Goal: Transaction & Acquisition: Purchase product/service

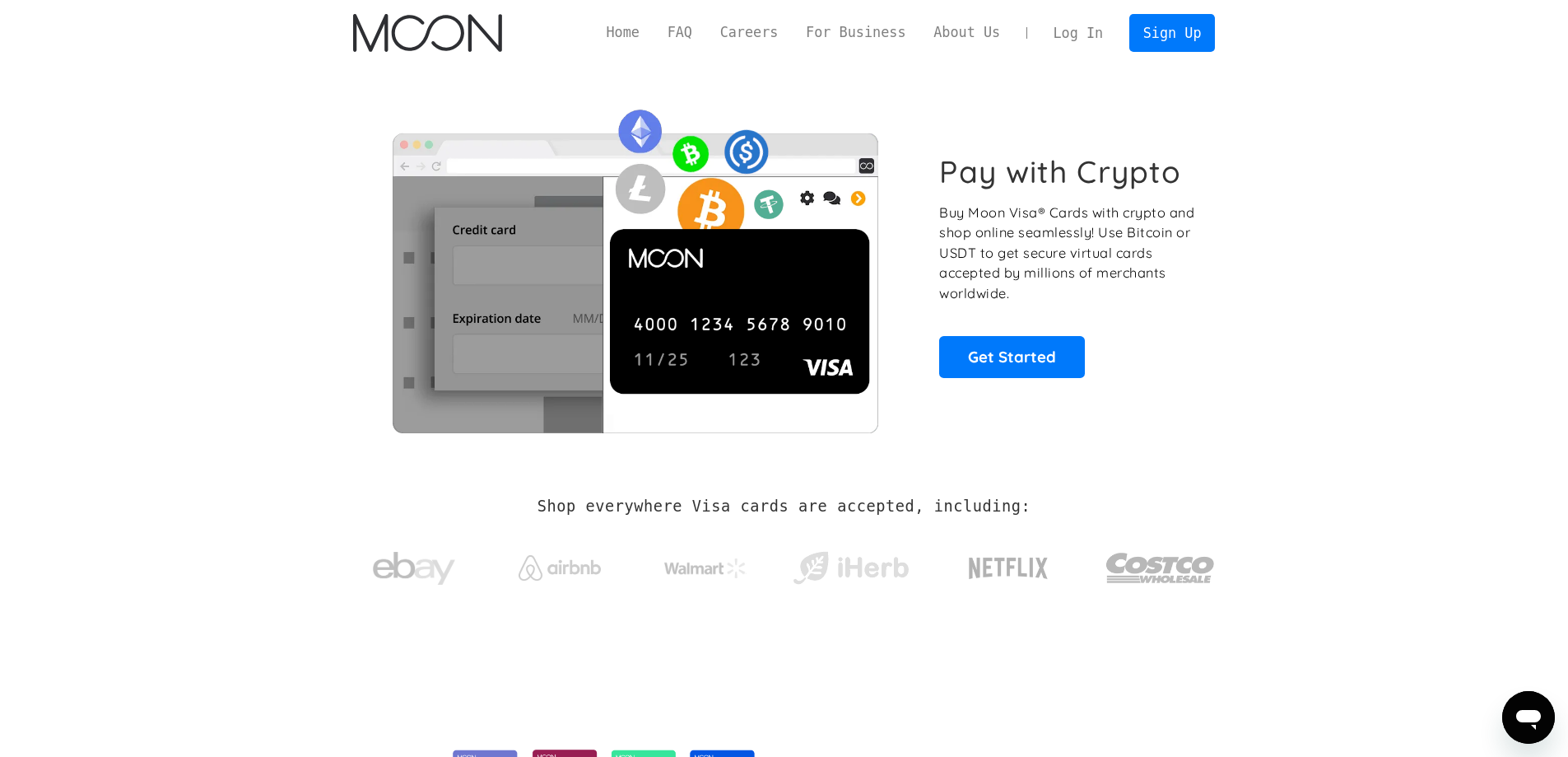
drag, startPoint x: 1323, startPoint y: 384, endPoint x: 1241, endPoint y: 384, distance: 82.0
click at [1323, 385] on section "Pay with Crypto Buy Moon Visa® Cards with crypto and shop online seamlessly! Us…" at bounding box center [784, 265] width 1568 height 399
drag, startPoint x: 1017, startPoint y: 351, endPoint x: 1037, endPoint y: 185, distance: 167.2
click at [1016, 351] on link "Get Started" at bounding box center [1012, 356] width 146 height 41
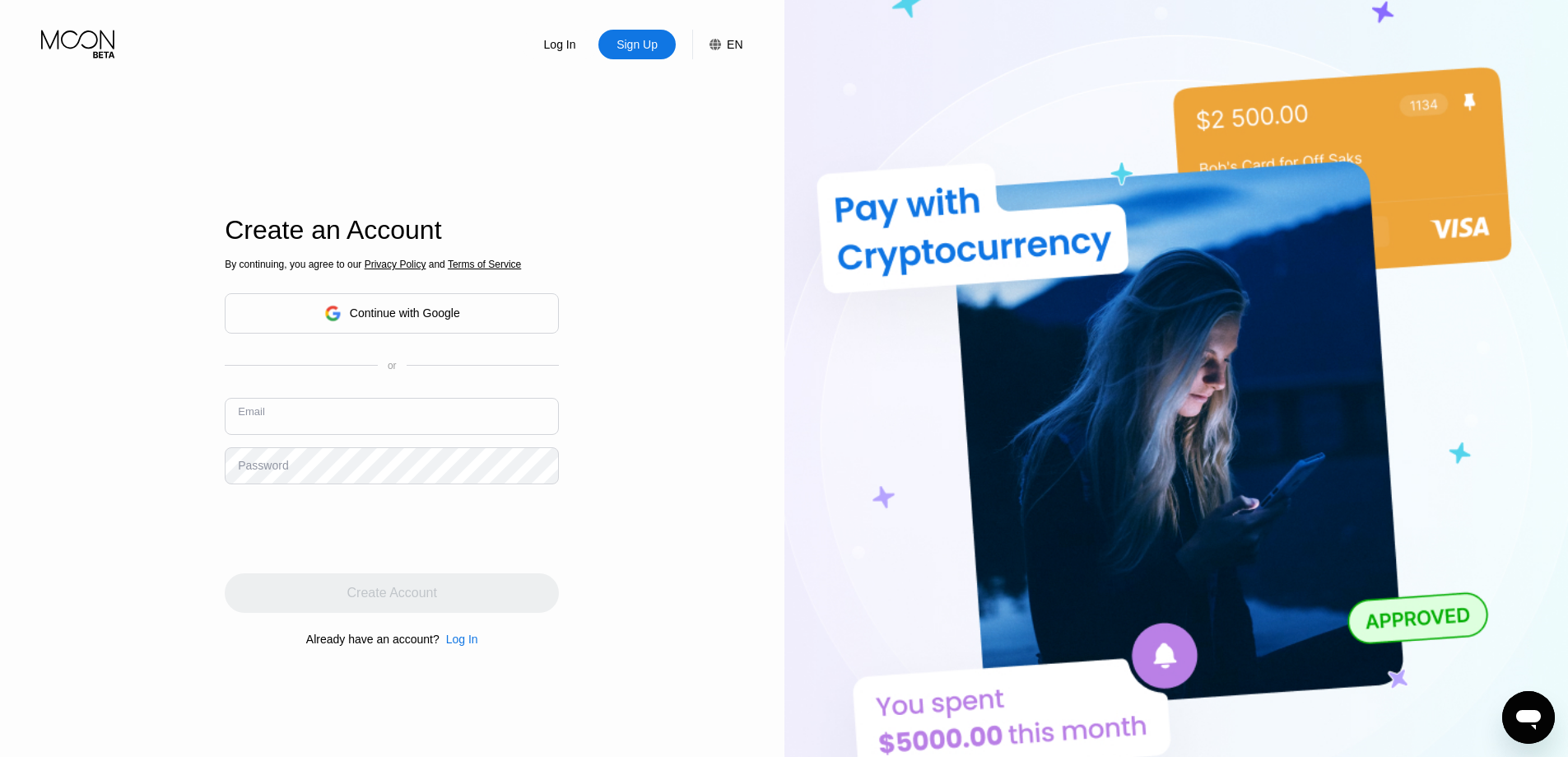
click at [454, 402] on input "text" at bounding box center [392, 416] width 334 height 37
drag, startPoint x: 416, startPoint y: 439, endPoint x: 425, endPoint y: 428, distance: 14.2
click at [416, 437] on div "Email" at bounding box center [392, 422] width 334 height 50
click at [427, 412] on input "text" at bounding box center [392, 416] width 334 height 37
paste input "[EMAIL_ADDRESS][DOMAIN_NAME]"
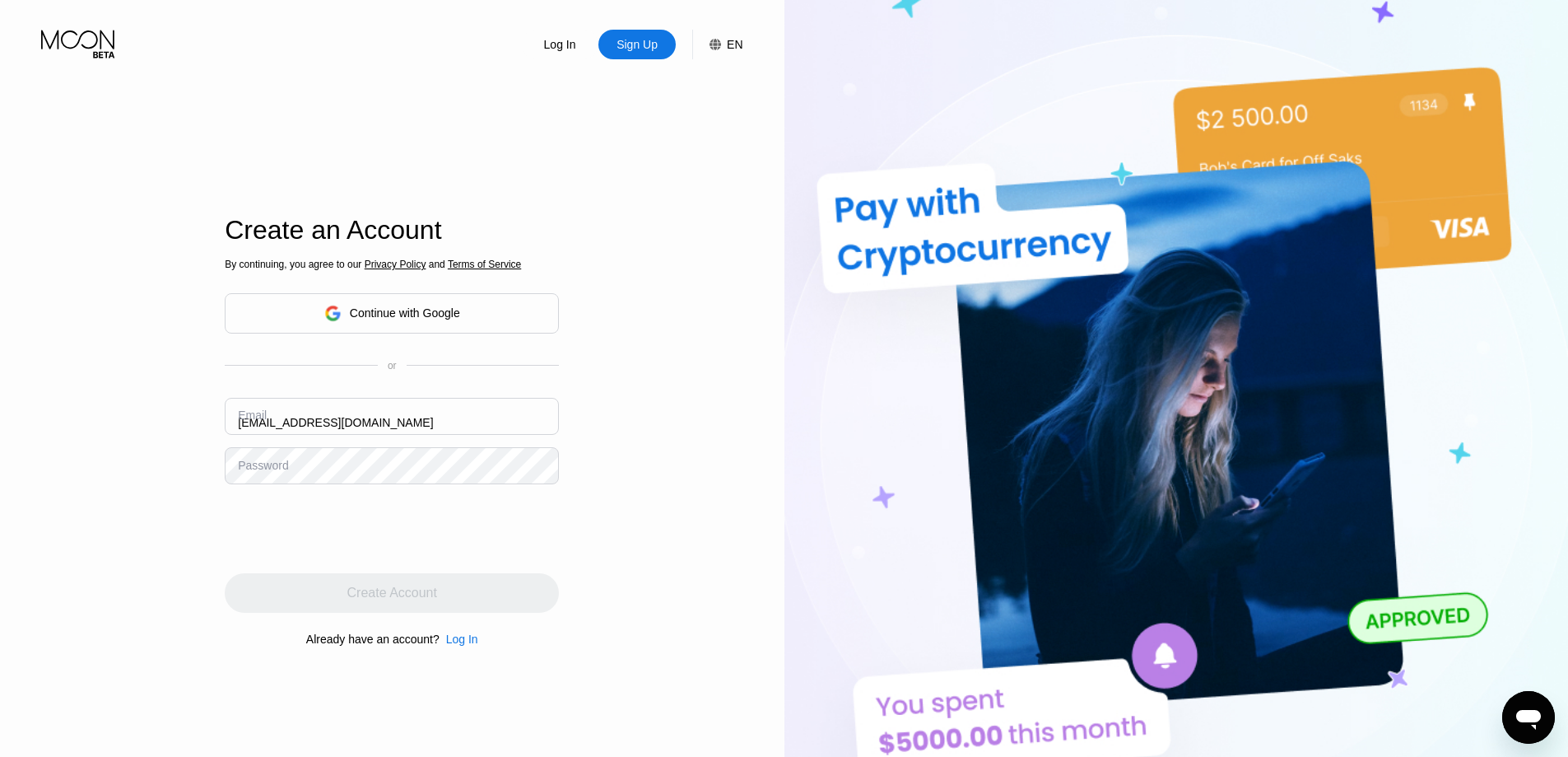
type input "[EMAIL_ADDRESS][DOMAIN_NAME]"
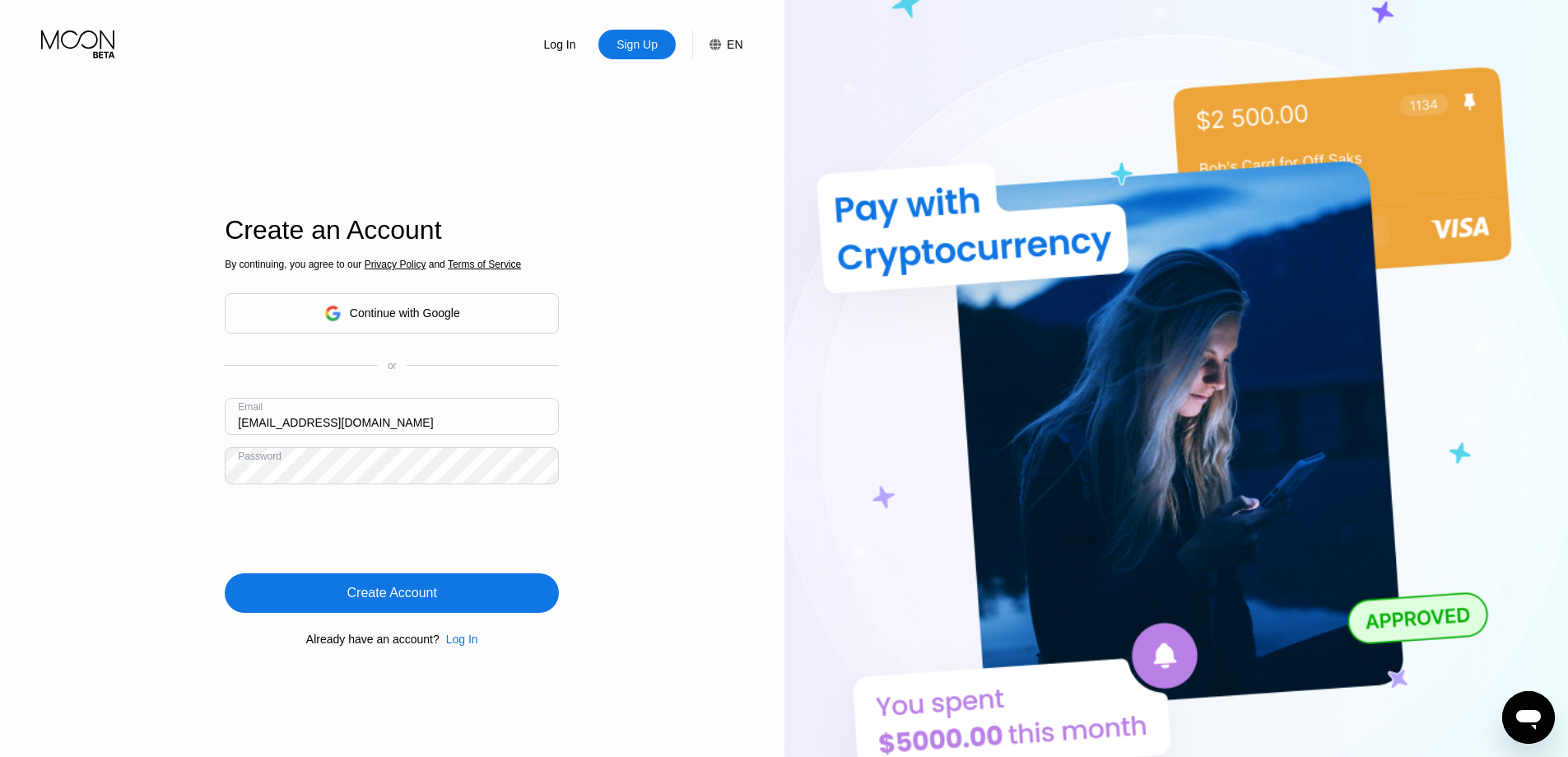
click at [414, 605] on div "Create Account" at bounding box center [392, 592] width 334 height 39
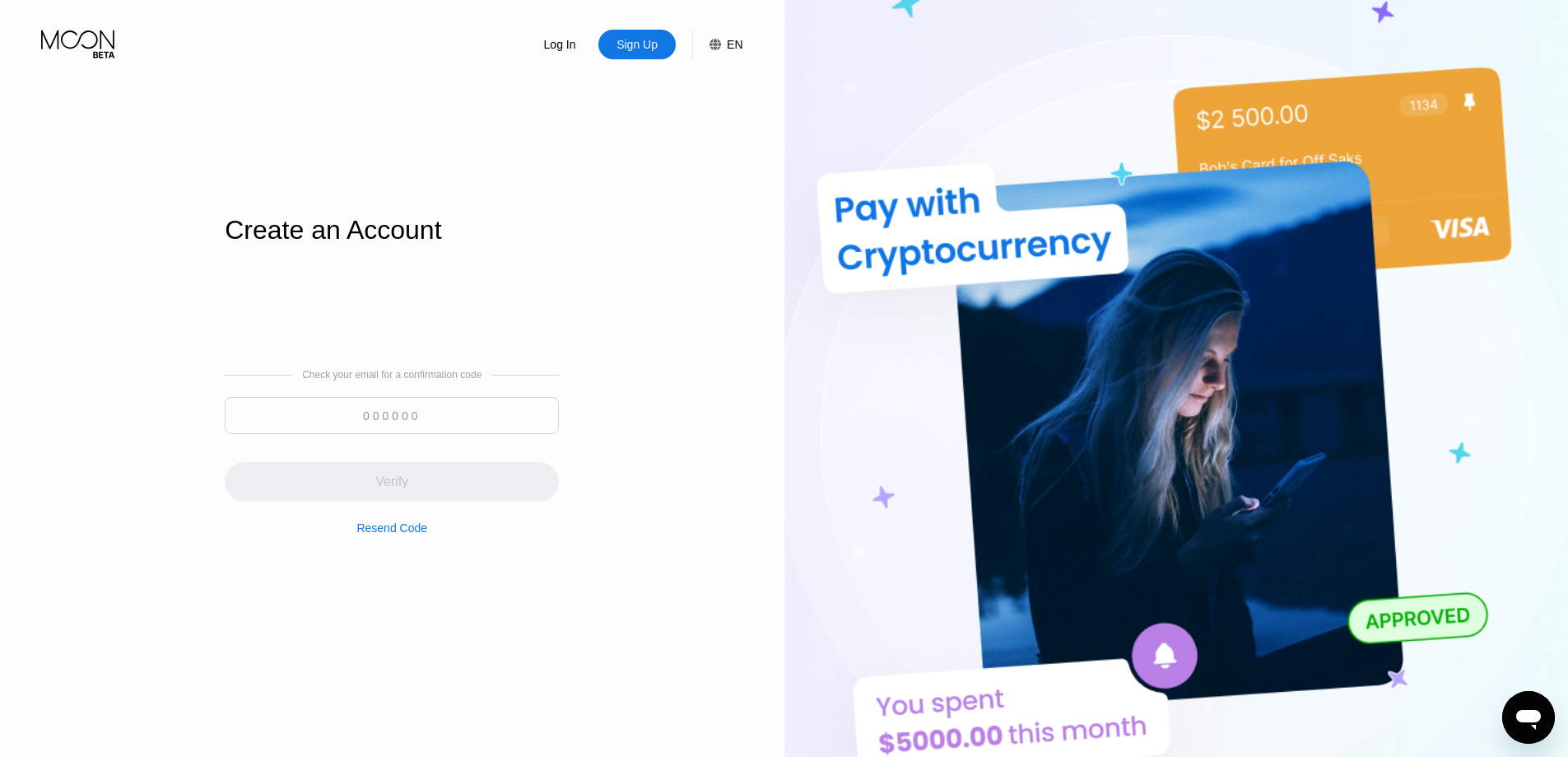
click at [529, 406] on input at bounding box center [392, 415] width 334 height 37
click at [451, 415] on input at bounding box center [392, 415] width 334 height 37
paste input "120899"
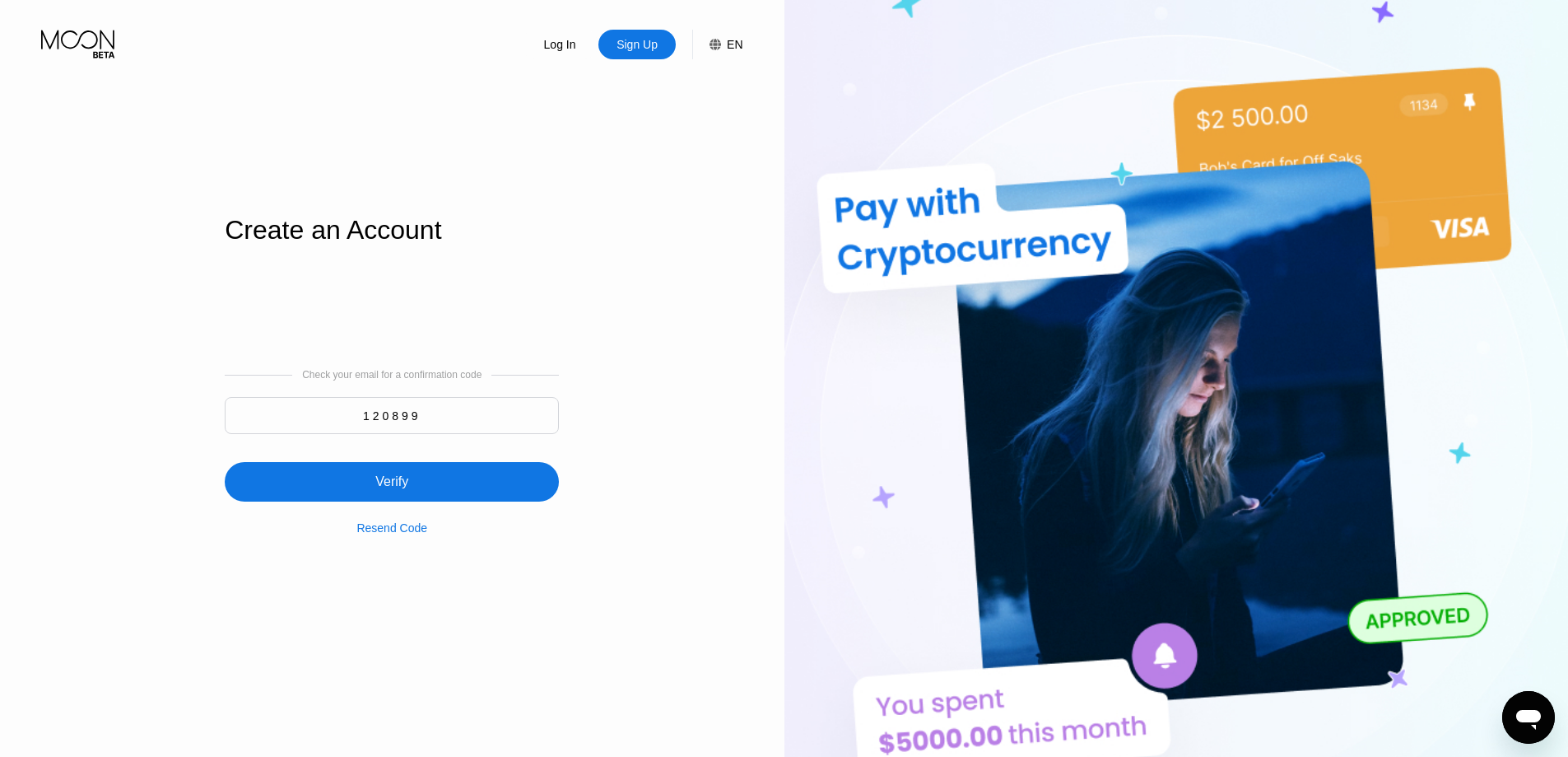
type input "120899"
click at [441, 484] on div "Verify" at bounding box center [392, 481] width 334 height 39
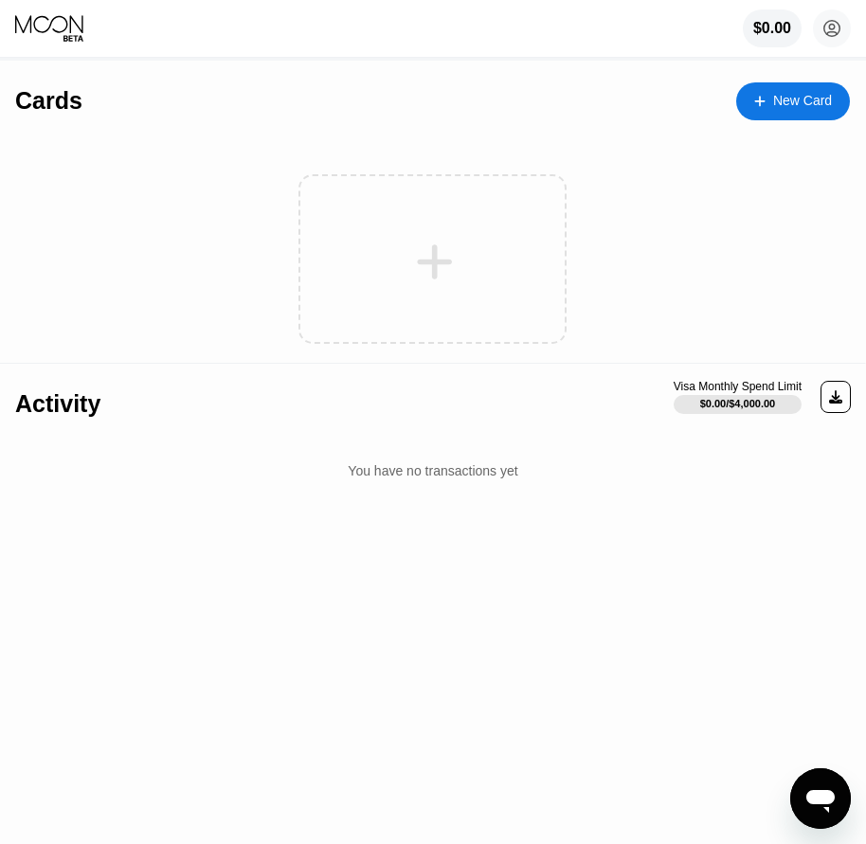
click at [279, 783] on div "Cards New Card Activity Visa Monthly Spend Limit $0.00 / $4,000.00 You have no …" at bounding box center [433, 453] width 866 height 784
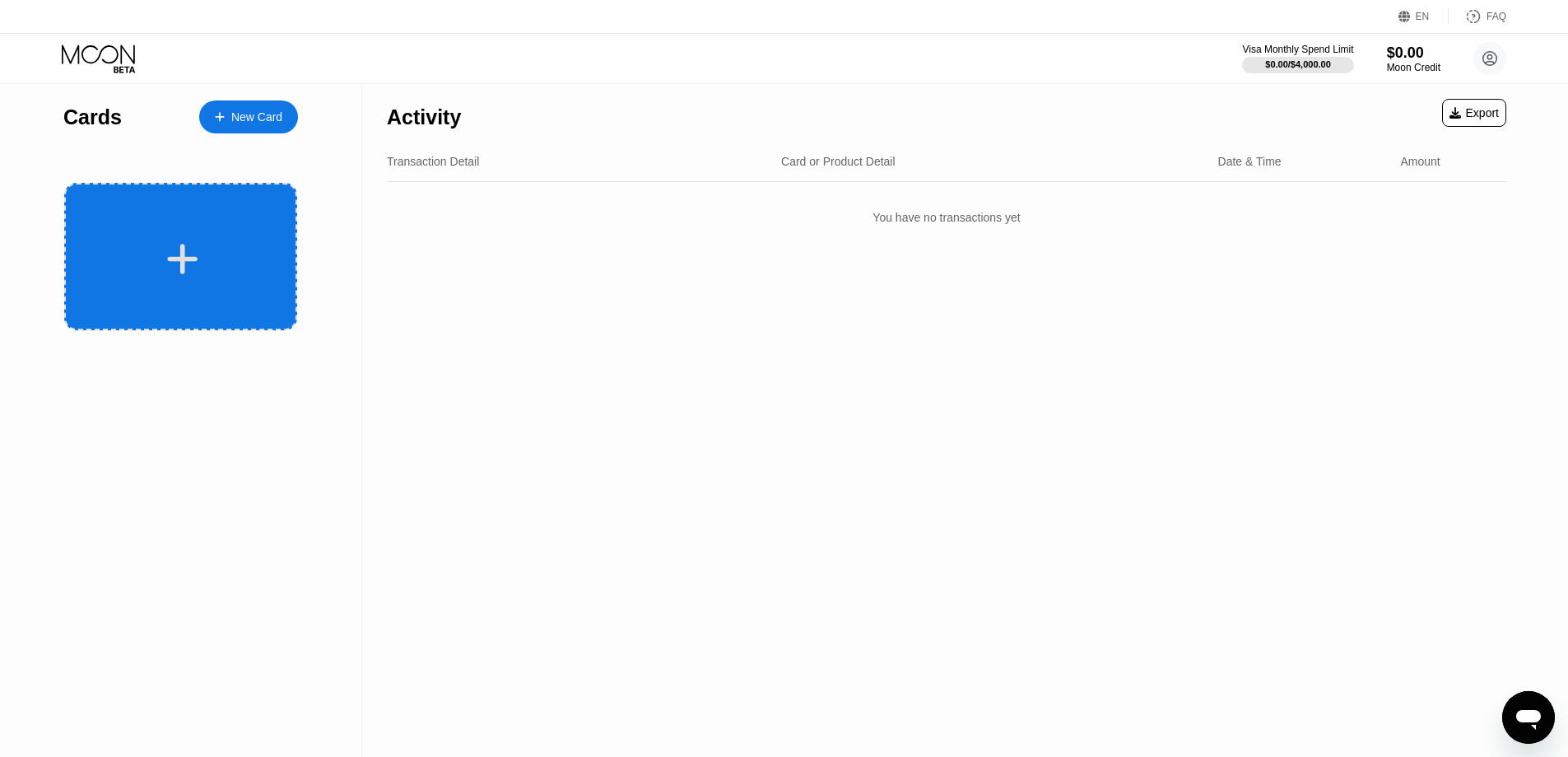
click at [211, 243] on div at bounding box center [182, 259] width 204 height 37
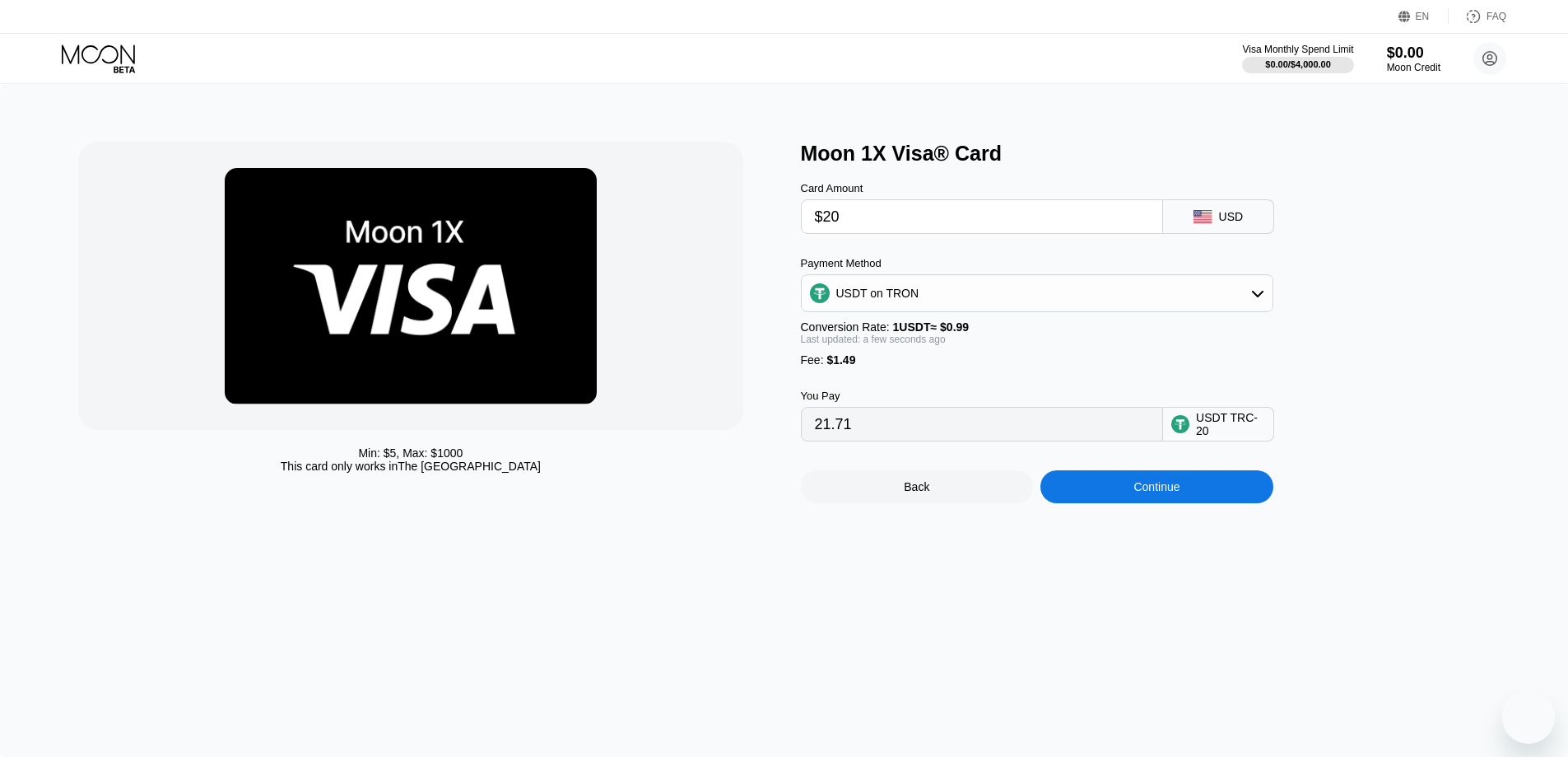
click at [1152, 494] on div "Continue" at bounding box center [1156, 486] width 46 height 13
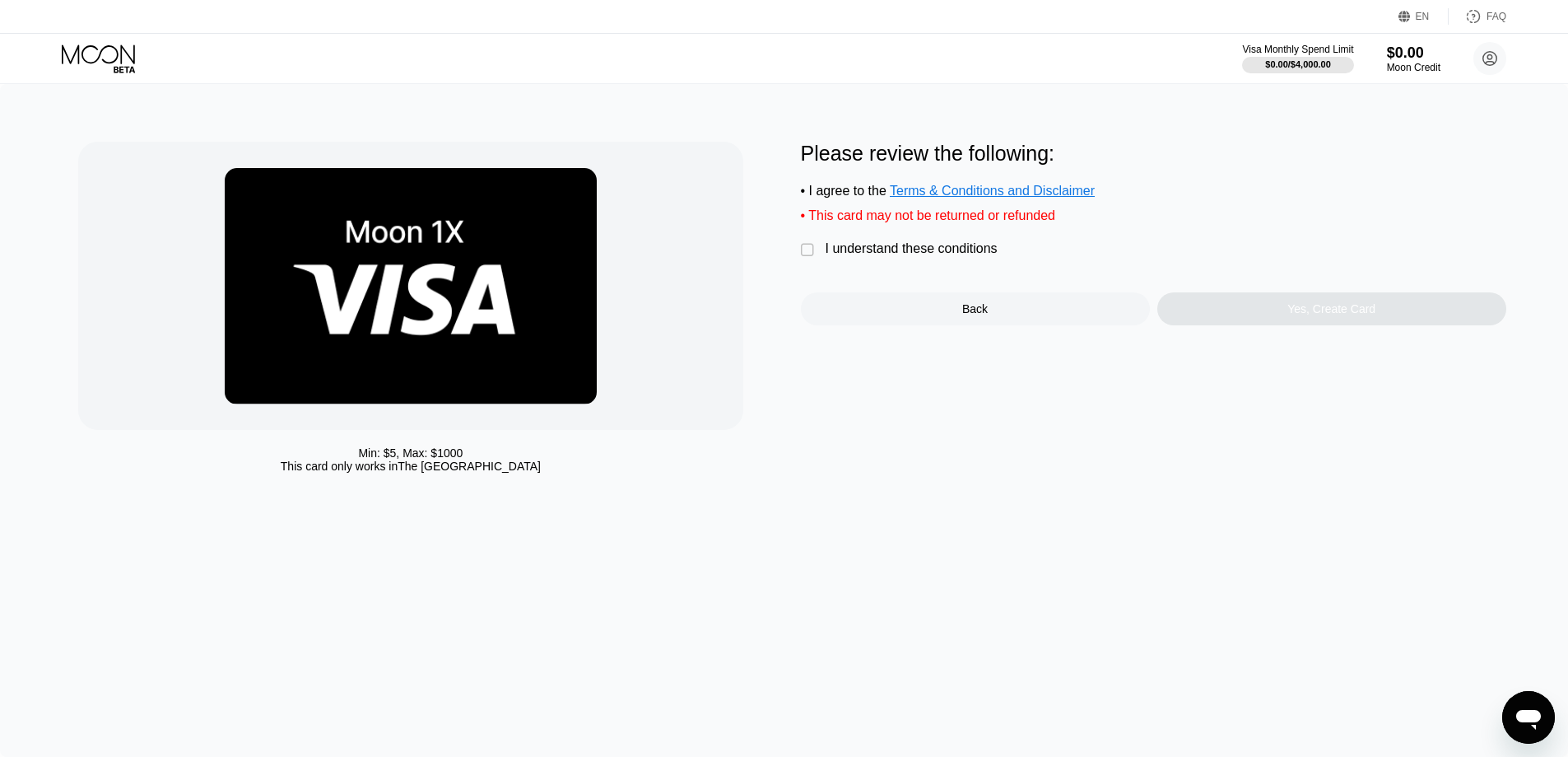
click at [813, 256] on div "" at bounding box center [809, 250] width 17 height 17
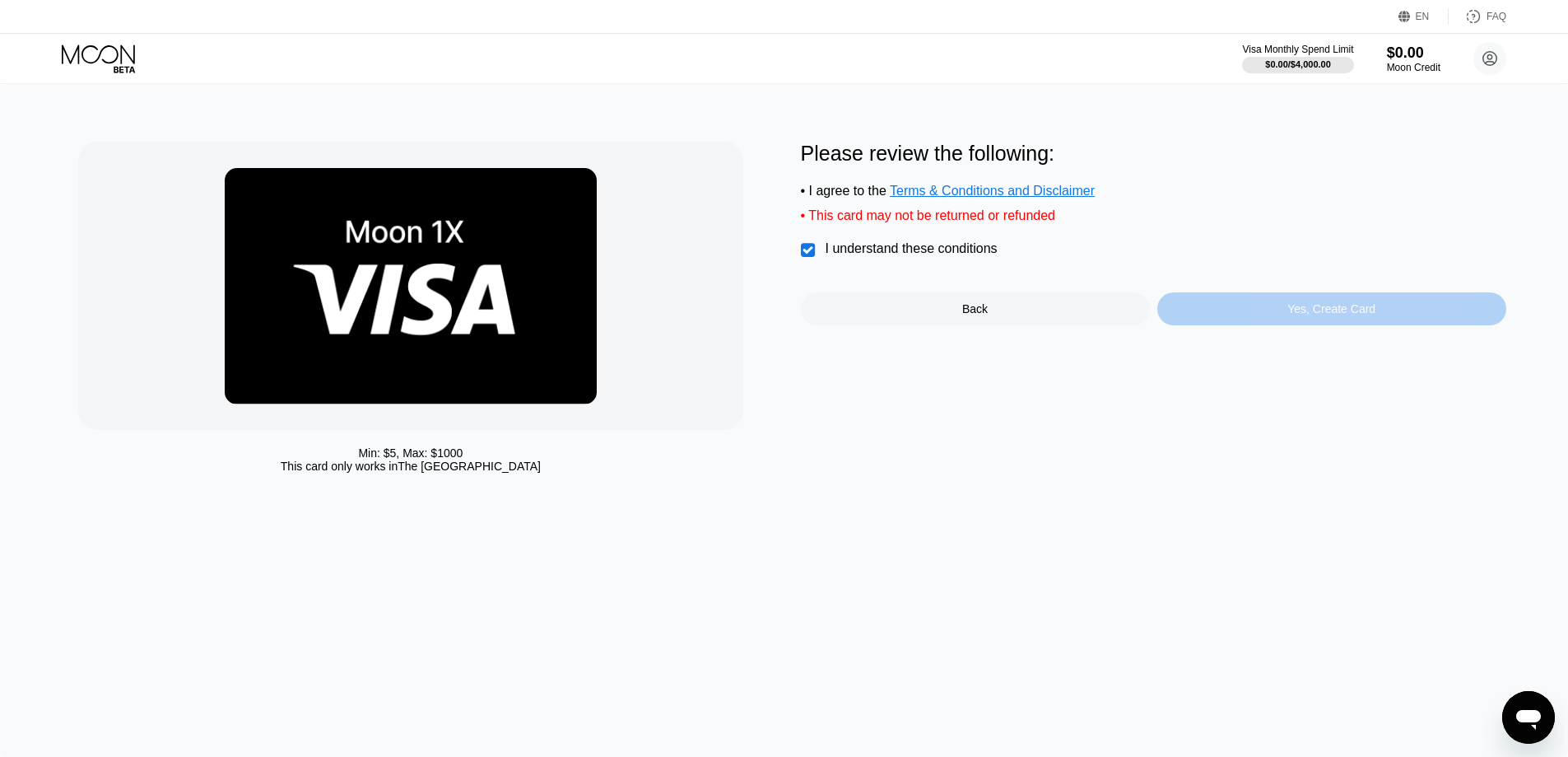
click at [1287, 322] on div "Yes, Create Card" at bounding box center [1332, 309] width 349 height 33
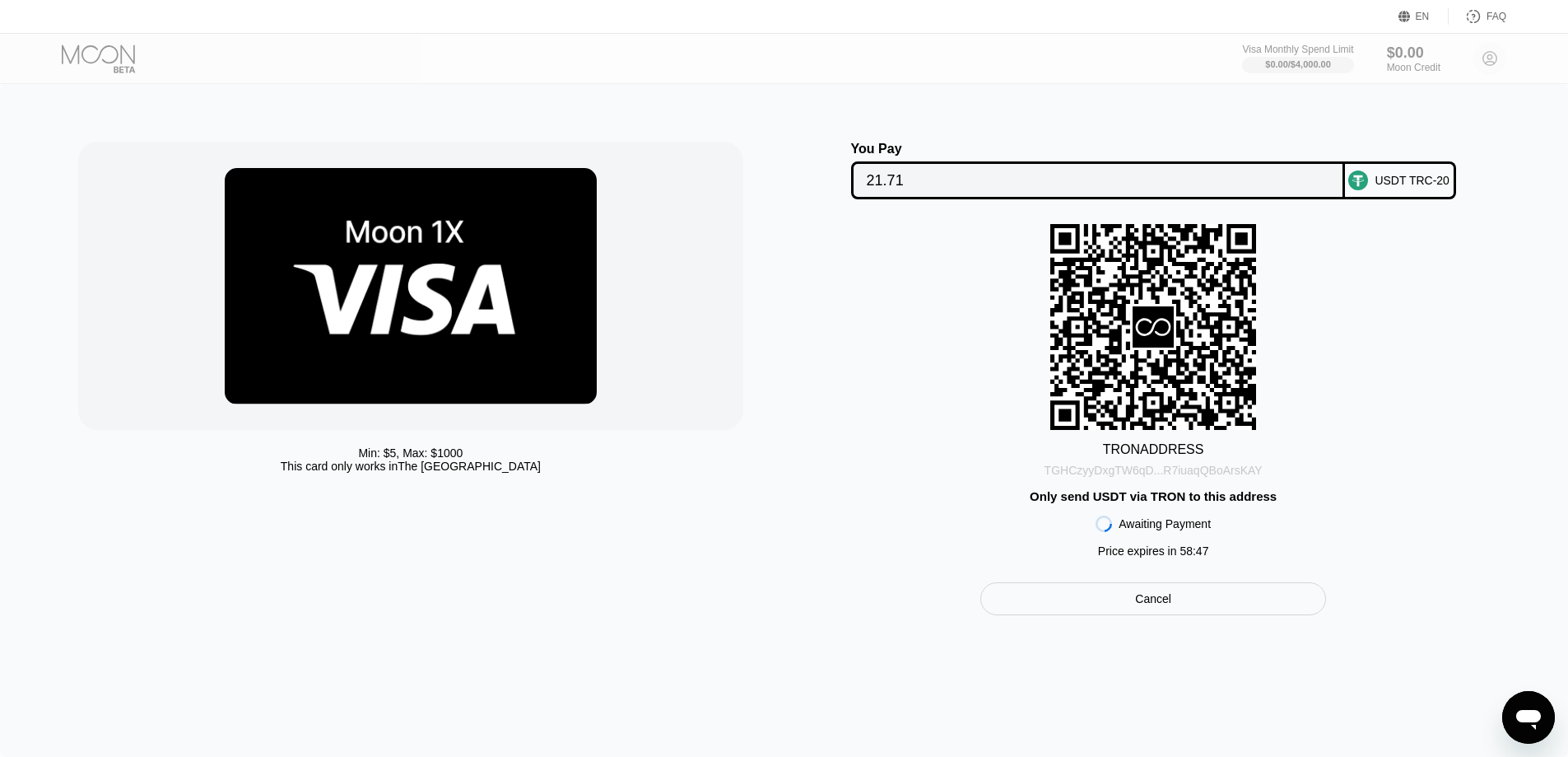
click at [1223, 477] on div "TGHCzyyDxgTW6qD...R7iuaqQBoArsKAY" at bounding box center [1153, 469] width 218 height 13
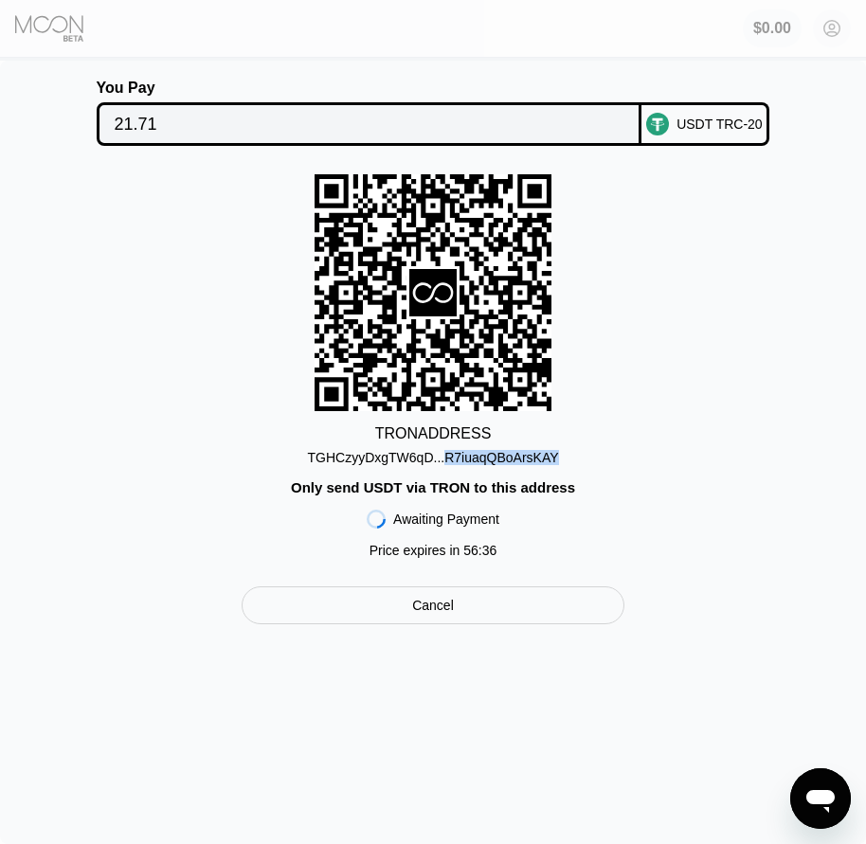
drag, startPoint x: 482, startPoint y: 466, endPoint x: 469, endPoint y: 470, distance: 13.8
click at [482, 465] on div "TGHCzyyDxgTW6qD...R7iuaqQBoArsKAY" at bounding box center [432, 457] width 251 height 15
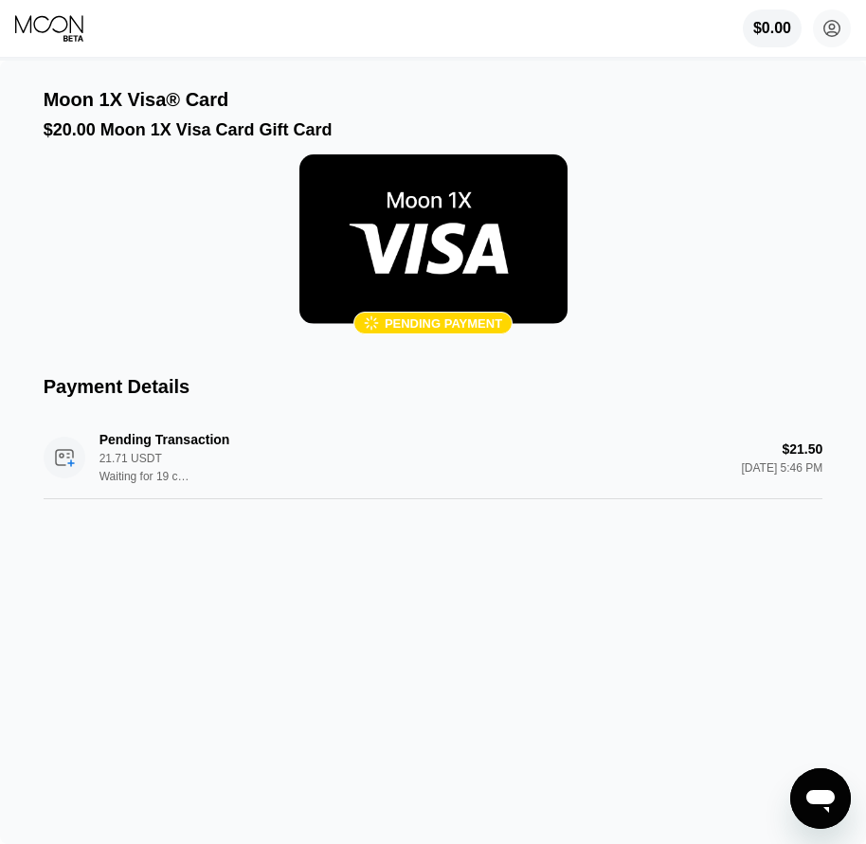
click at [831, 119] on div "Moon 1X Visa® Card $20.00 Moon 1X Visa Card Gift Card  Pending payment Payment…" at bounding box center [433, 453] width 866 height 784
drag, startPoint x: 708, startPoint y: 245, endPoint x: 568, endPoint y: 207, distance: 145.2
click at [708, 245] on div " Pending payment" at bounding box center [434, 248] width 780 height 189
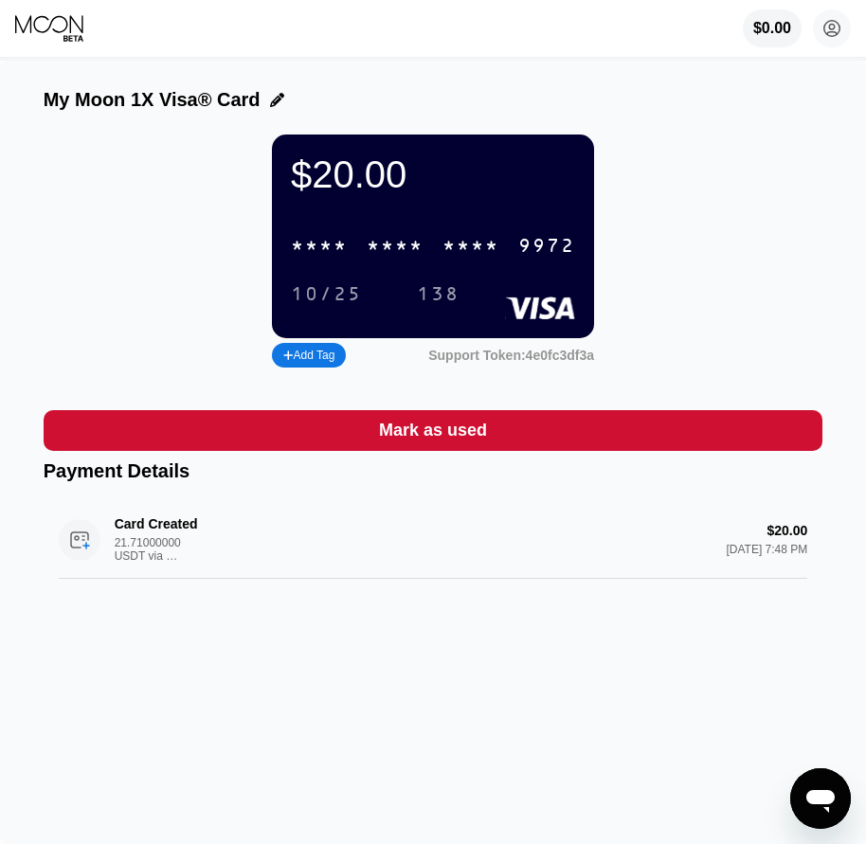
click at [693, 244] on div "$20.00 * * * * * * * * * * * * 9972 10/25 138 Add Tag Support Token: 4e0fc3df3a" at bounding box center [434, 254] width 780 height 238
drag, startPoint x: 645, startPoint y: 193, endPoint x: 612, endPoint y: 225, distance: 46.2
click at [645, 193] on div "$20.00 * * * * * * * * * * * * 9972 10/25 138 Add Tag Support Token: 4e0fc3df3a" at bounding box center [434, 254] width 780 height 238
click at [399, 258] on div "* * * *" at bounding box center [395, 247] width 57 height 22
click at [797, 214] on div "$20.00 4513 6500 2286 9972 10/25 138 Add Tag Support Token: 4e0fc3df3a" at bounding box center [434, 254] width 780 height 238
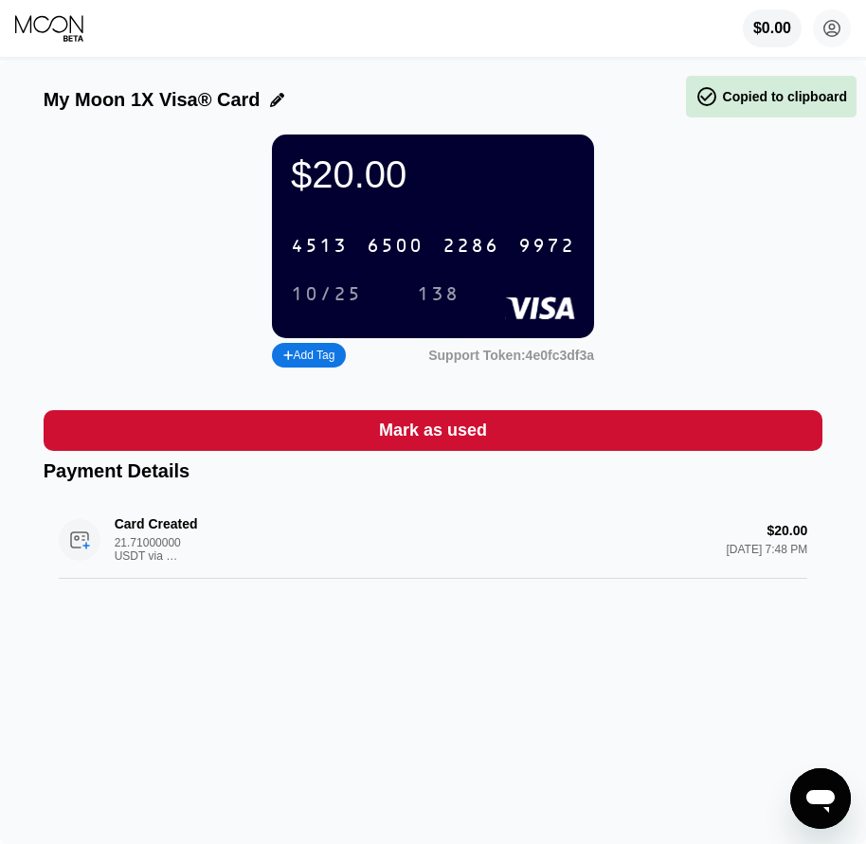
click at [332, 306] on div "10/25" at bounding box center [326, 295] width 71 height 22
drag, startPoint x: 438, startPoint y: 300, endPoint x: 423, endPoint y: 305, distance: 15.9
click at [438, 300] on div "138" at bounding box center [438, 295] width 43 height 22
click at [670, 176] on div "$20.00 4513 6500 2286 9972 10/25 138 Add Tag Support Token: 4e0fc3df3a" at bounding box center [434, 254] width 780 height 238
